Goal: Task Accomplishment & Management: Use online tool/utility

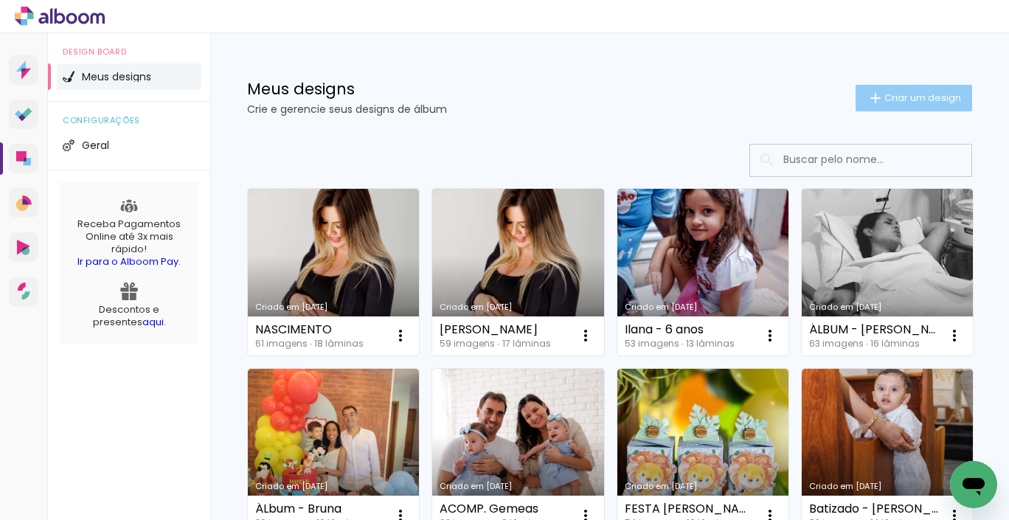
click at [912, 90] on paper-button "Criar um design" at bounding box center [913, 98] width 117 height 27
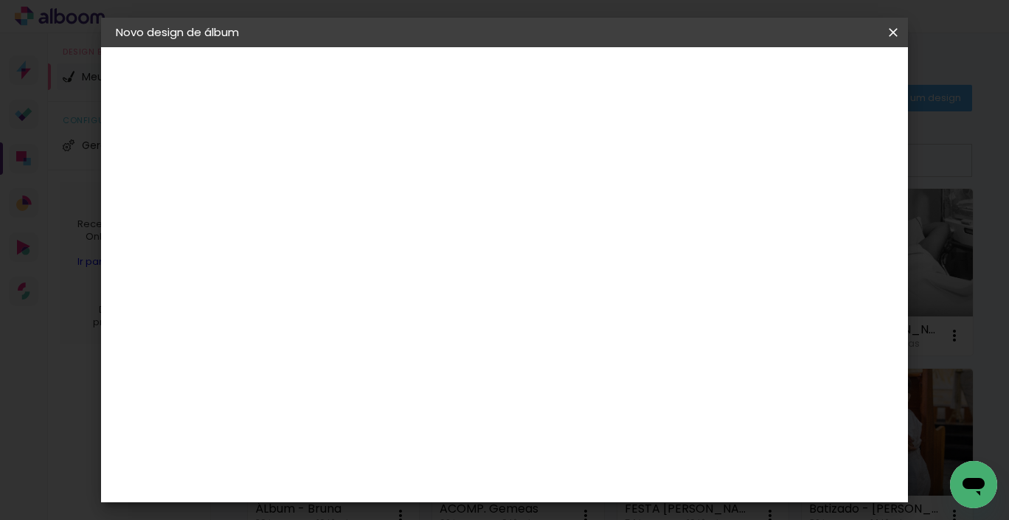
click at [883, 38] on paper-icon-button at bounding box center [892, 32] width 29 height 27
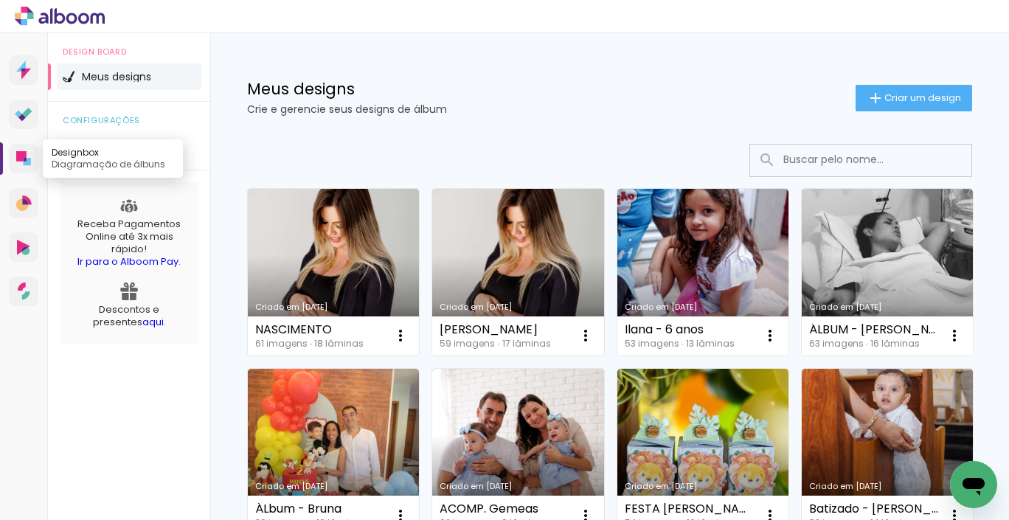
click at [21, 153] on icon at bounding box center [21, 156] width 10 height 10
